Goal: Task Accomplishment & Management: Complete application form

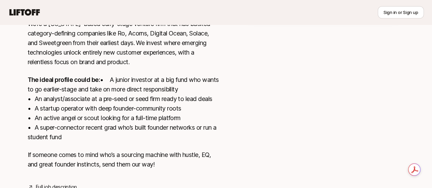
scroll to position [235, 0]
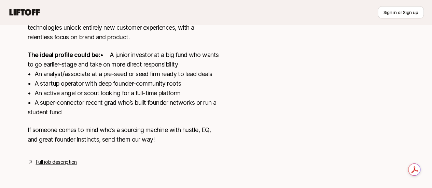
click at [39, 162] on link "Full job description" at bounding box center [56, 162] width 41 height 8
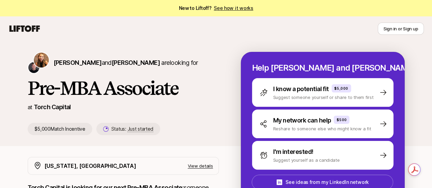
scroll to position [34, 0]
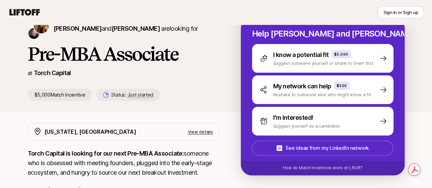
click at [213, 134] on p "View details" at bounding box center [200, 131] width 25 height 7
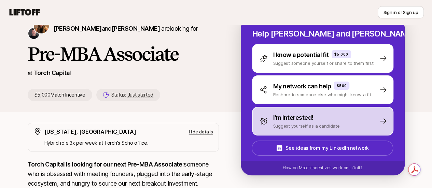
click at [366, 135] on div "I'm interested! Suggest yourself as a candidate" at bounding box center [322, 121] width 141 height 29
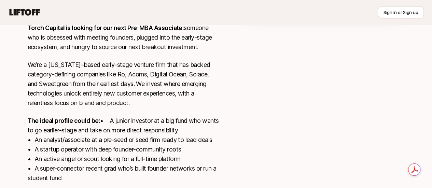
scroll to position [246, 0]
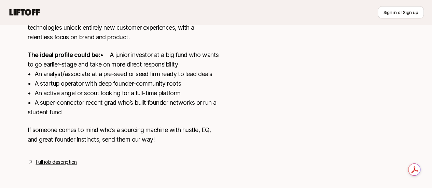
click at [60, 161] on link "Full job description" at bounding box center [56, 162] width 41 height 8
